Goal: Task Accomplishment & Management: Manage account settings

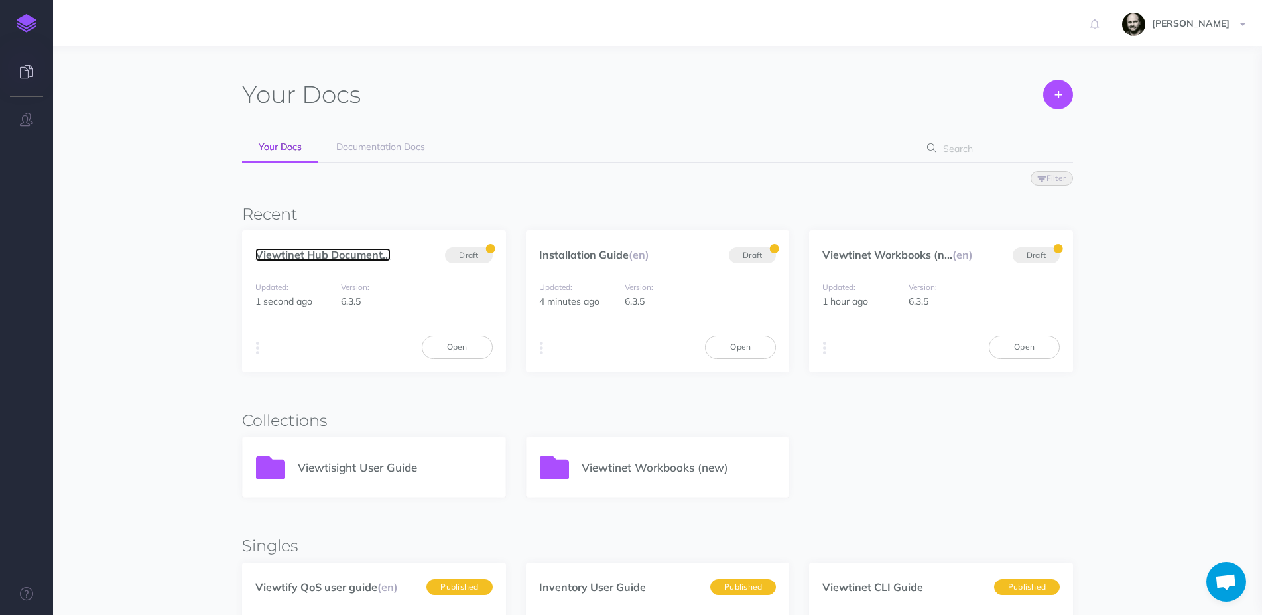
click at [318, 250] on link "Viewtinet Hub Document..." at bounding box center [322, 254] width 135 height 13
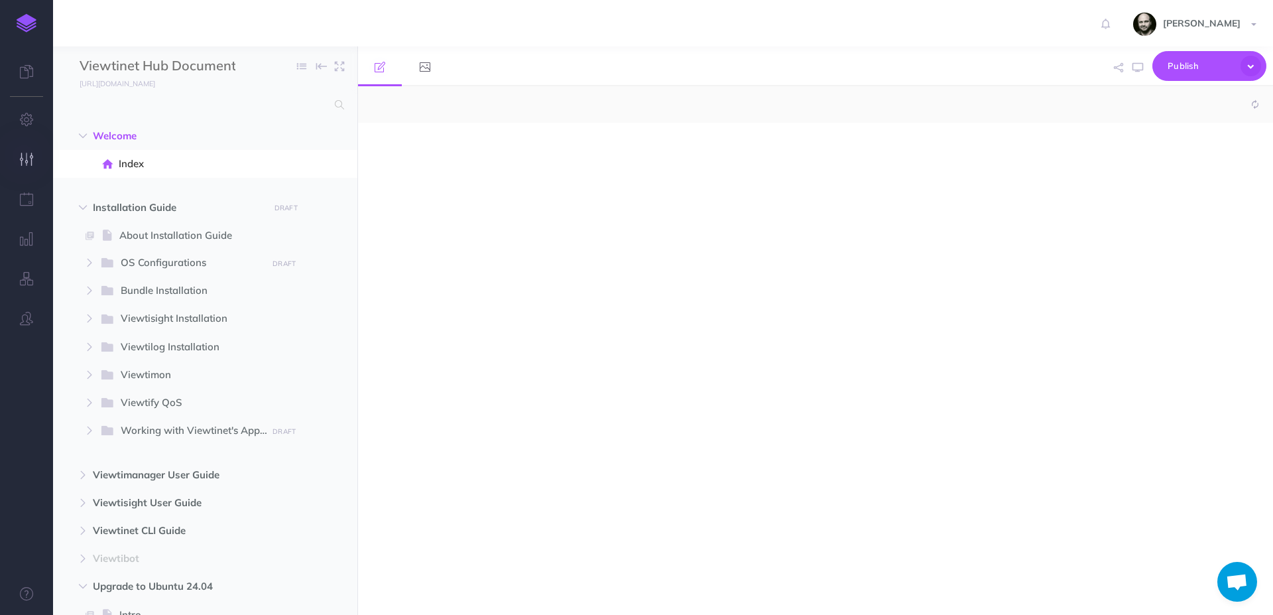
click at [24, 160] on icon "button" at bounding box center [27, 159] width 14 height 13
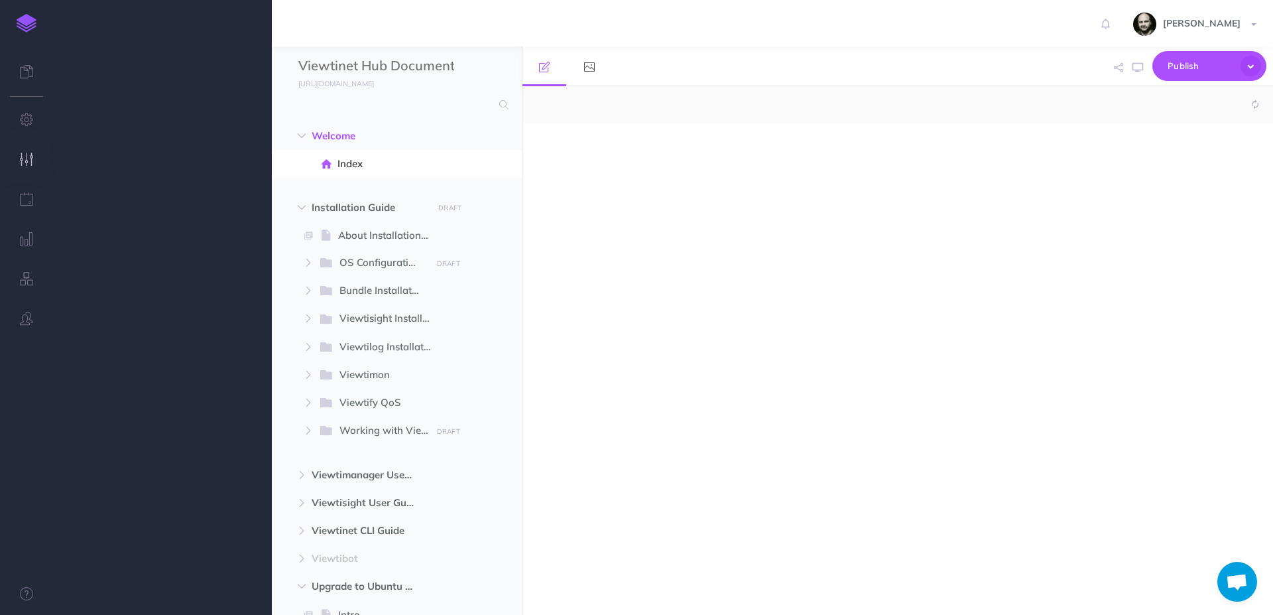
select select "null"
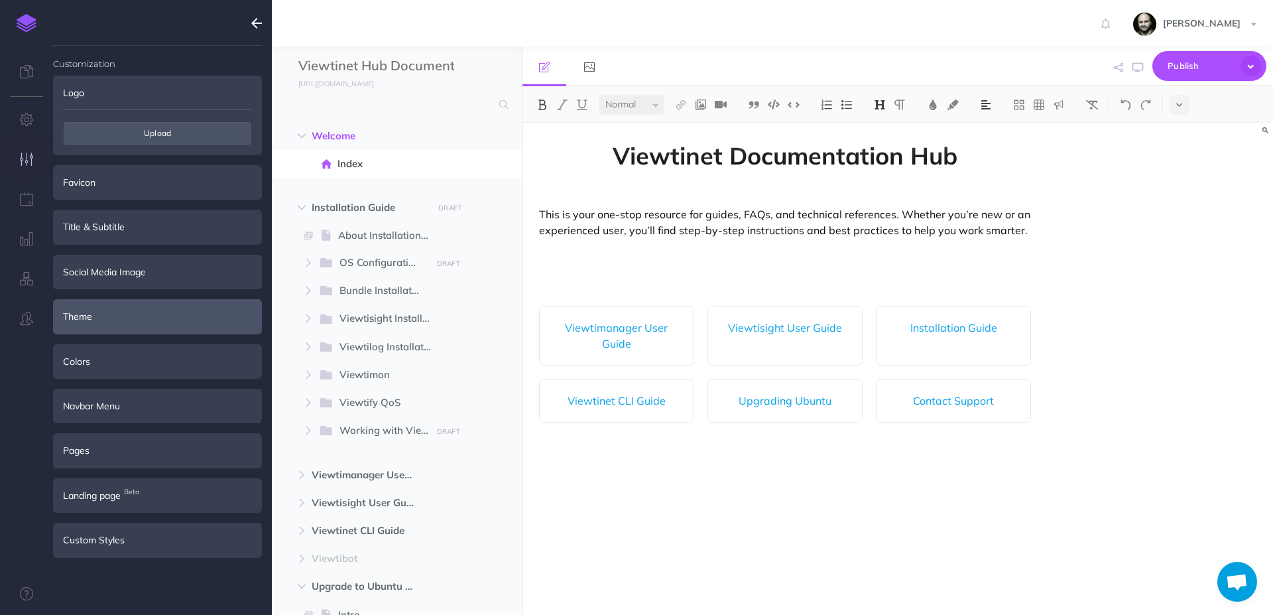
click at [103, 319] on div "Theme" at bounding box center [157, 316] width 209 height 34
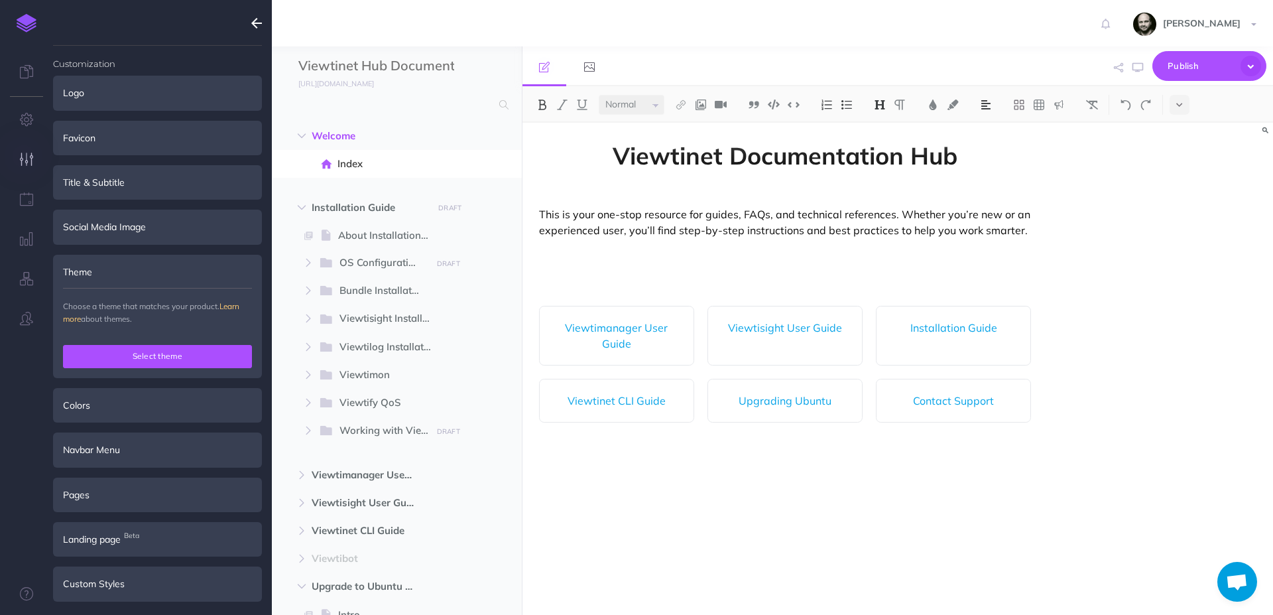
click at [115, 360] on button "Select theme" at bounding box center [157, 356] width 189 height 23
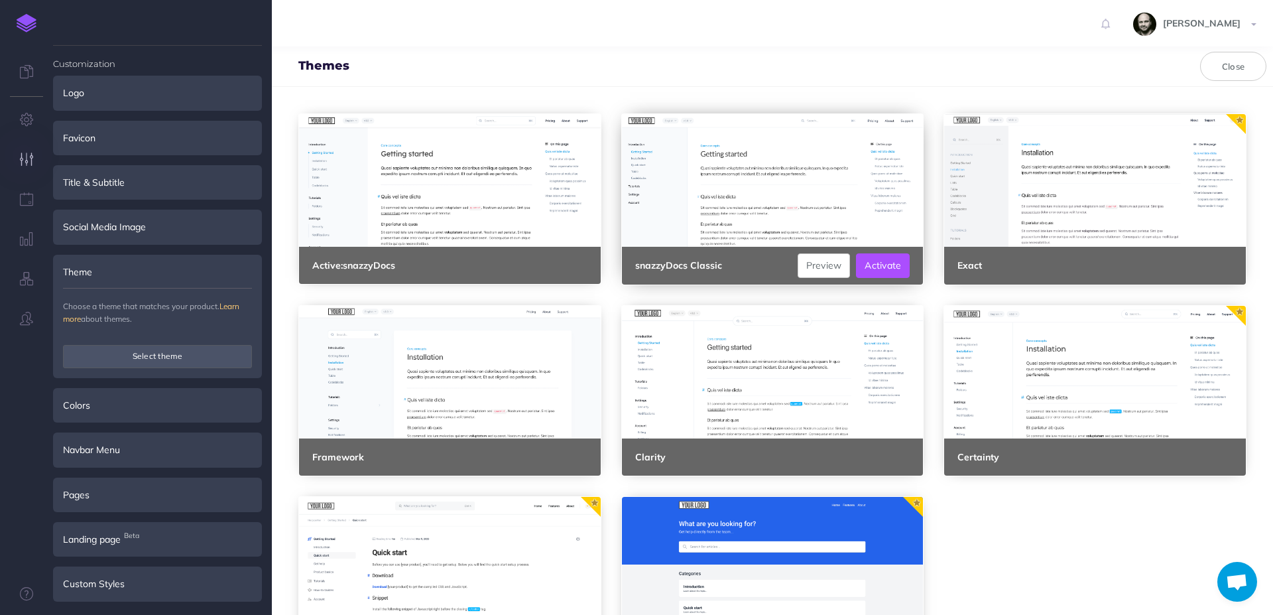
scroll to position [80, 0]
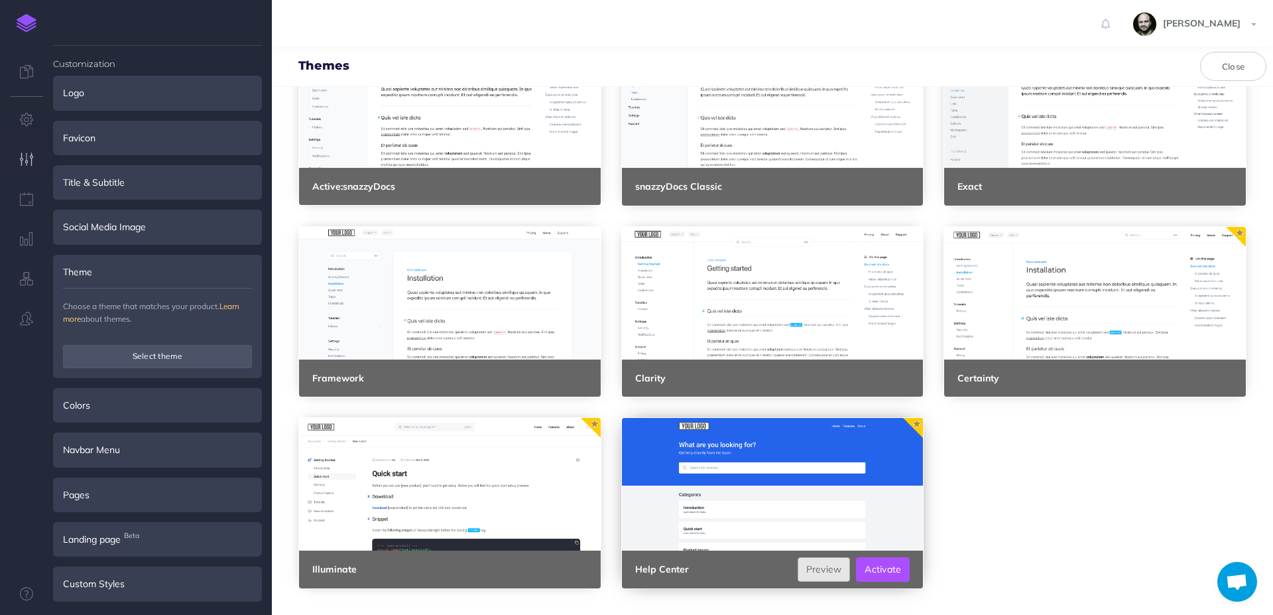
click at [818, 570] on link "Preview" at bounding box center [824, 569] width 53 height 24
click at [1131, 374] on link "Preview" at bounding box center [1146, 378] width 53 height 24
click at [499, 576] on link "Preview" at bounding box center [501, 569] width 53 height 24
click at [820, 388] on link "Preview" at bounding box center [824, 378] width 53 height 24
click at [490, 575] on link "Preview" at bounding box center [501, 569] width 53 height 24
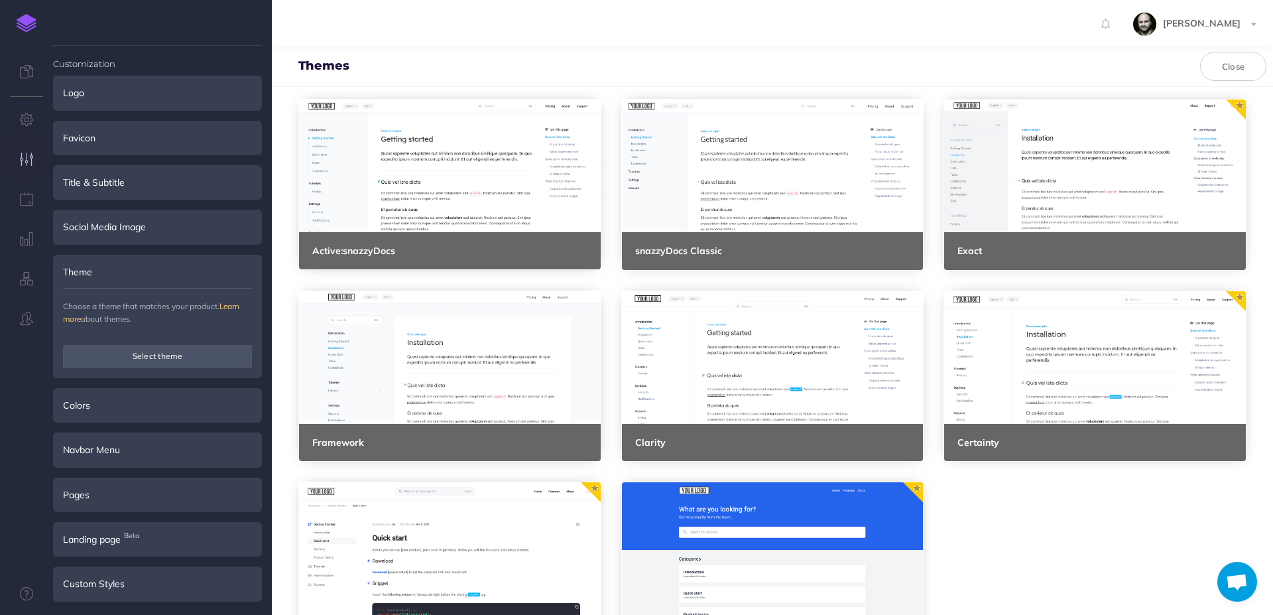
scroll to position [0, 0]
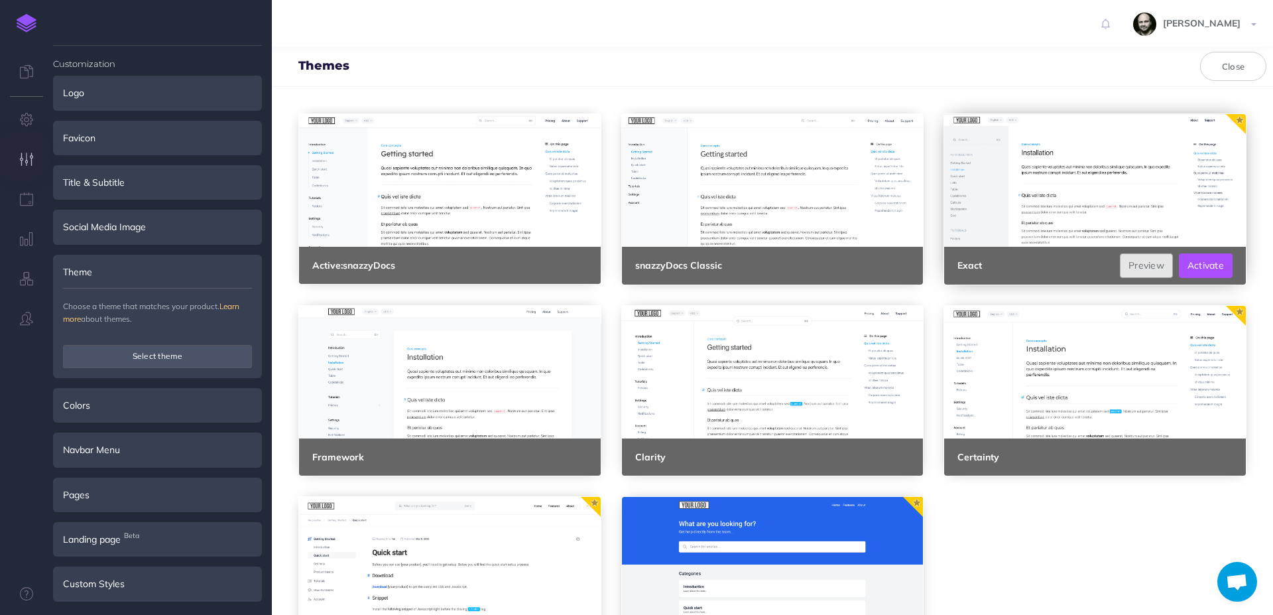
click at [1131, 263] on link "Preview" at bounding box center [1146, 265] width 53 height 24
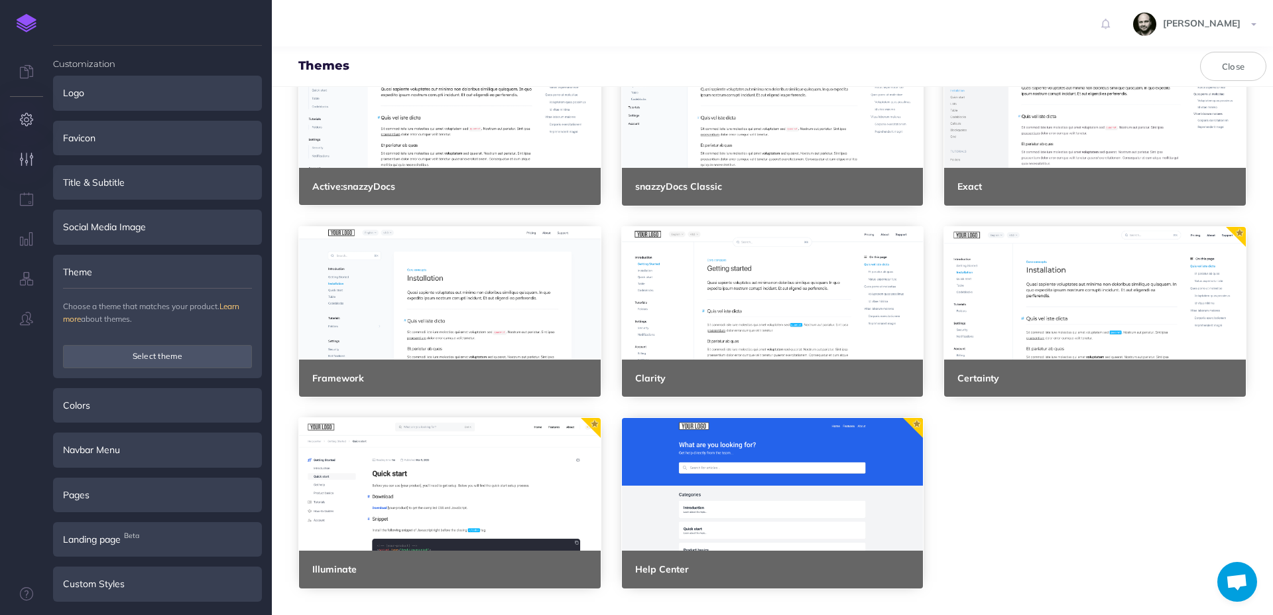
click at [27, 122] on icon "button" at bounding box center [27, 119] width 14 height 13
